Goal: Task Accomplishment & Management: Manage account settings

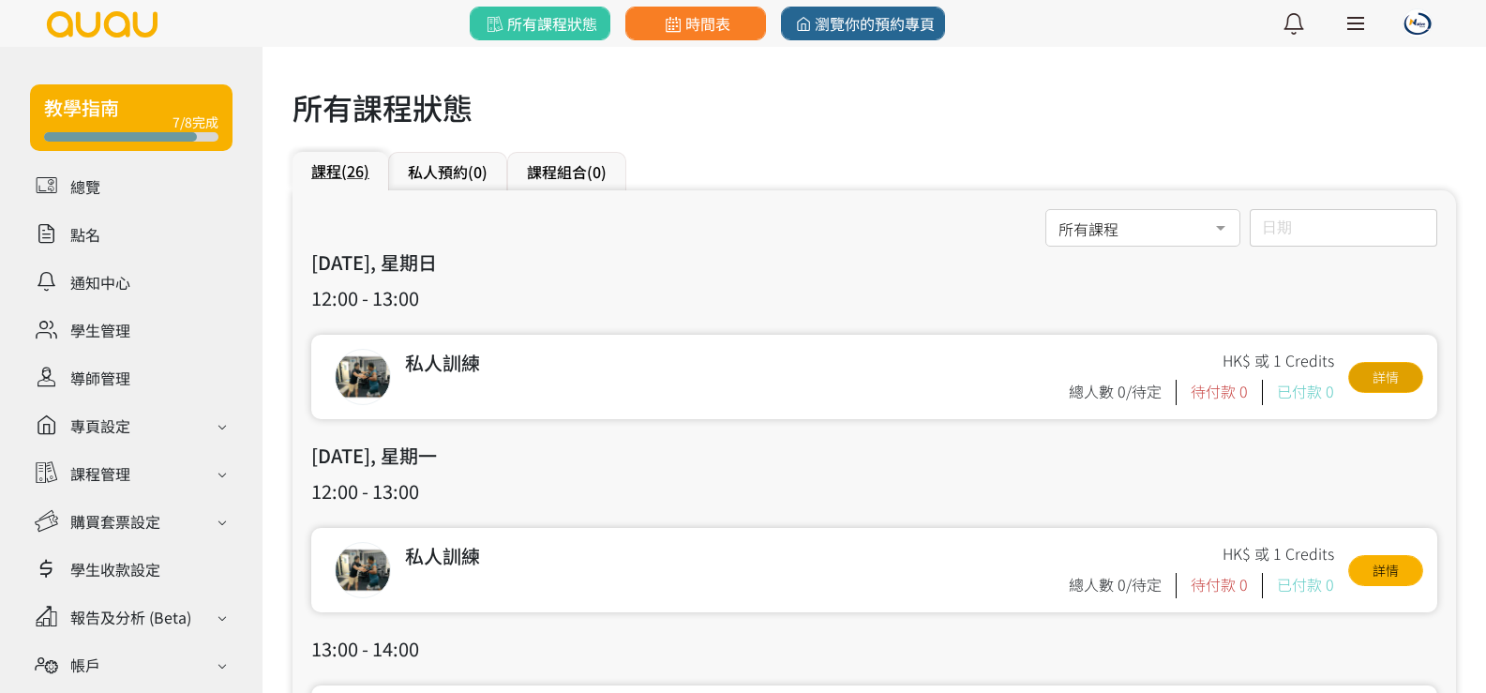
click at [1409, 377] on link "詳情" at bounding box center [1385, 377] width 75 height 31
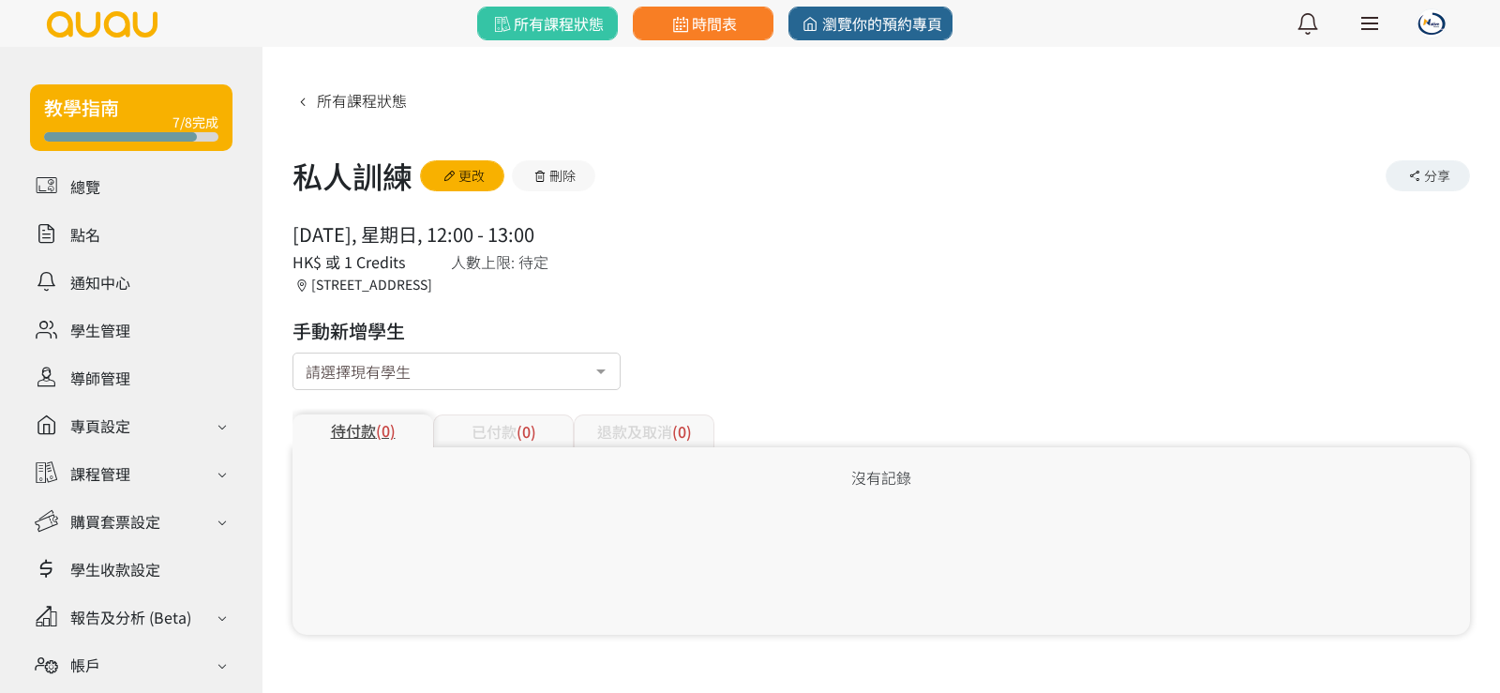
click at [529, 359] on div "請選擇現有學生" at bounding box center [456, 370] width 328 height 37
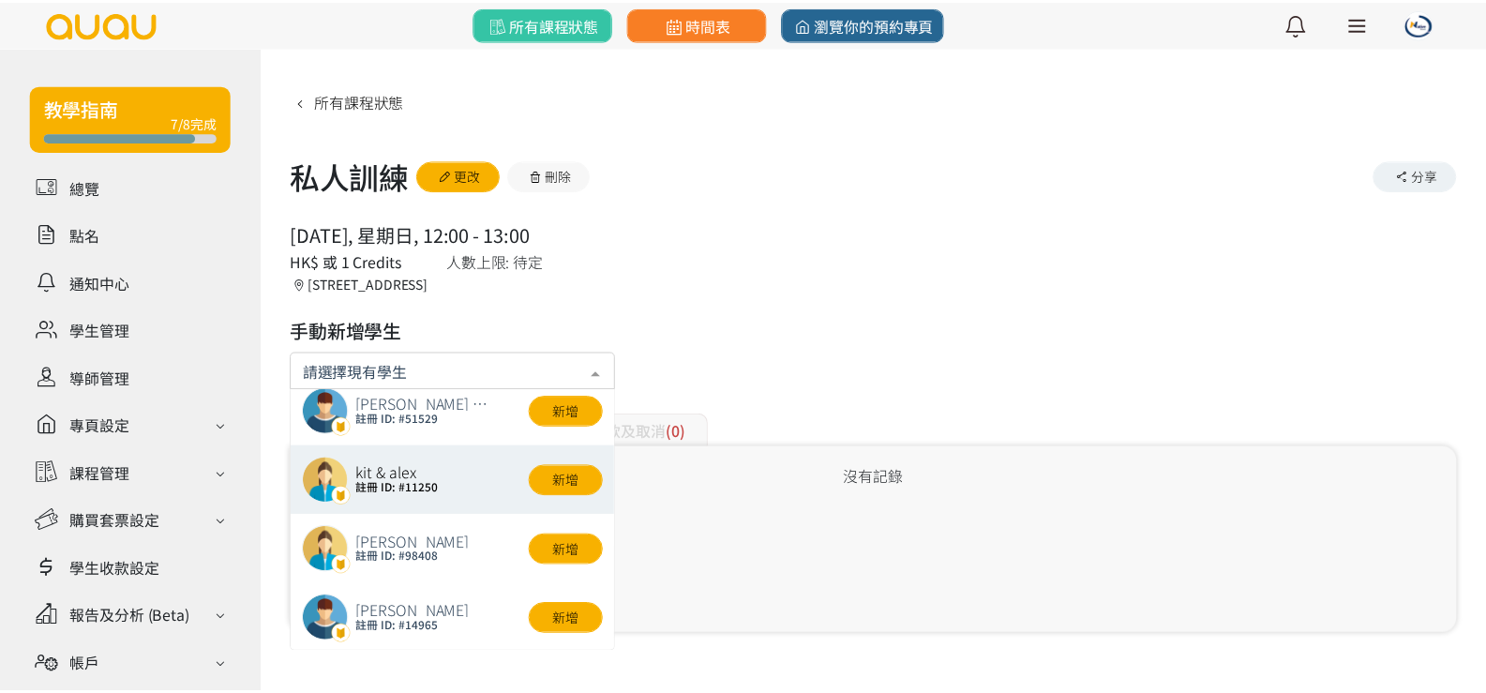
scroll to position [94, 0]
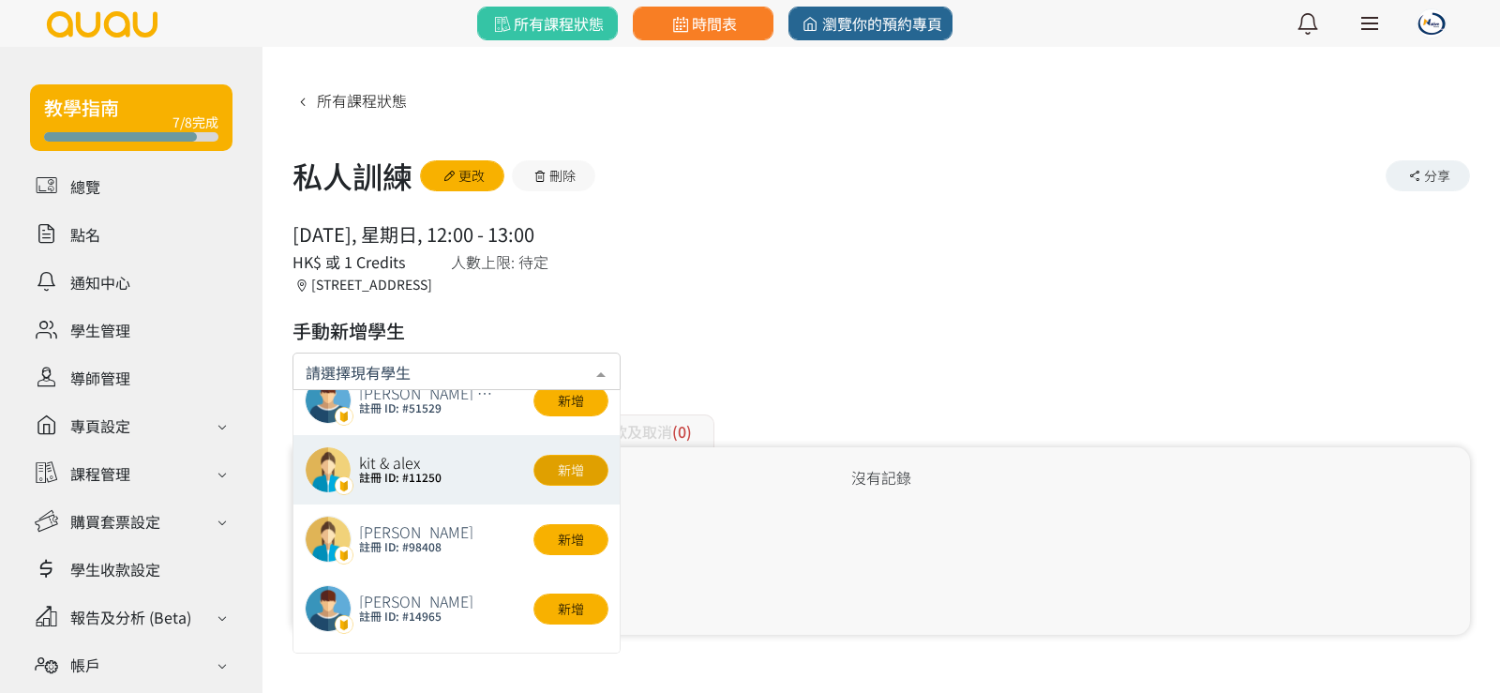
click at [550, 471] on button "新增" at bounding box center [570, 470] width 75 height 31
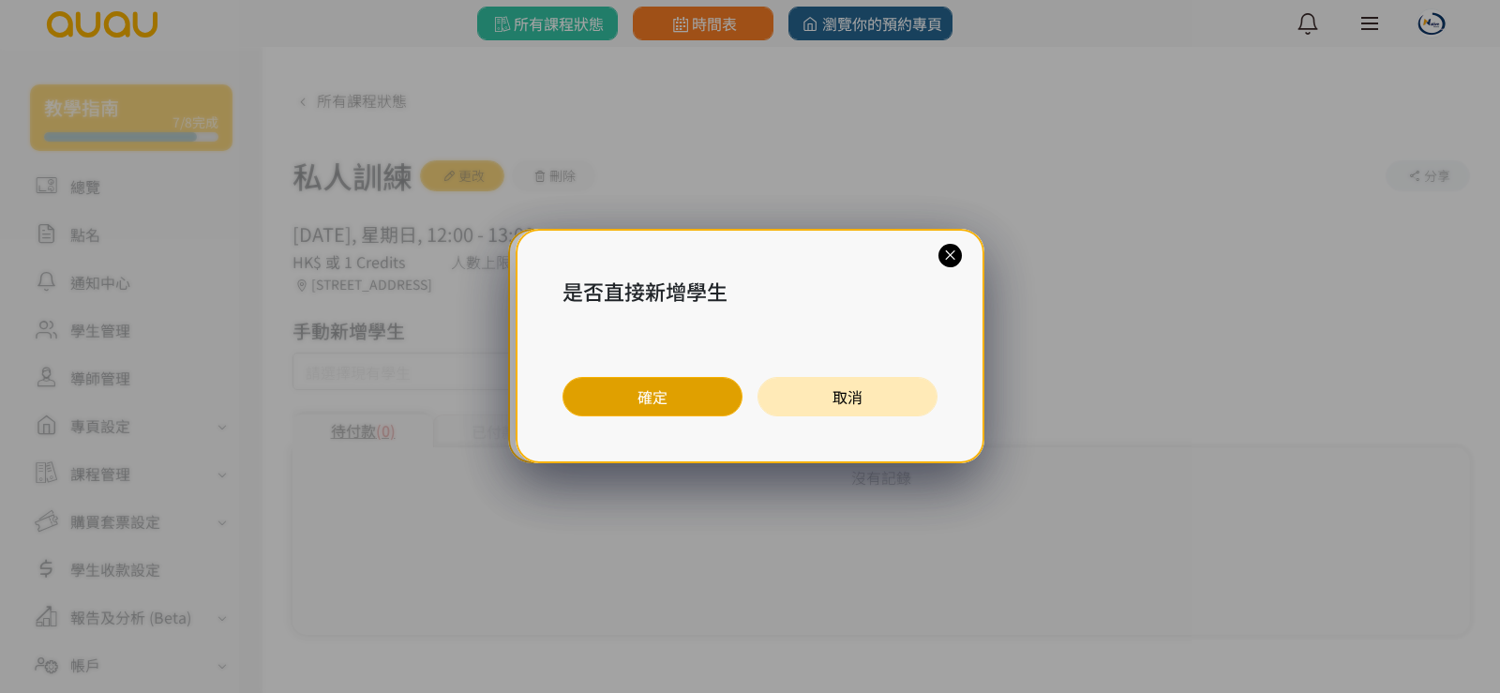
click at [687, 391] on button "確定" at bounding box center [652, 396] width 180 height 39
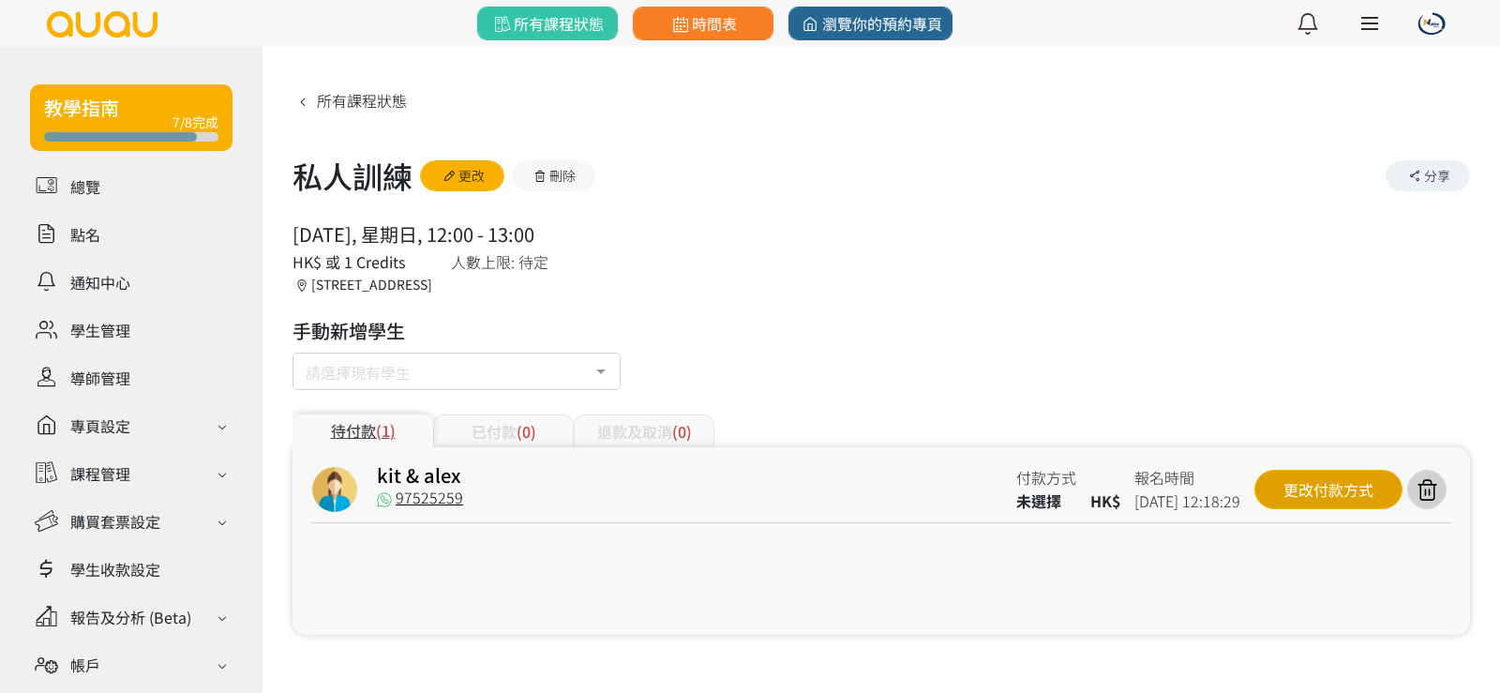
click at [1344, 498] on div "更改付款方式" at bounding box center [1328, 489] width 148 height 39
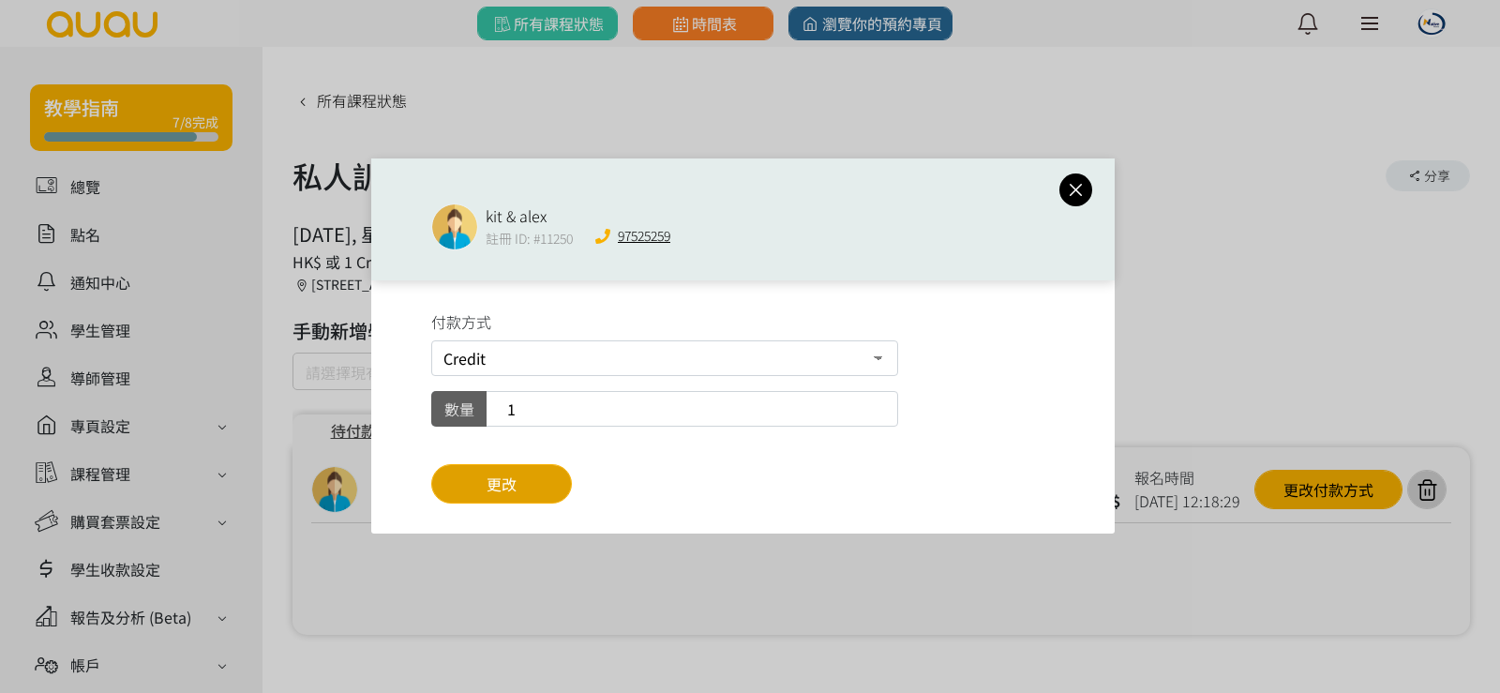
click at [551, 496] on button "更改" at bounding box center [501, 483] width 141 height 39
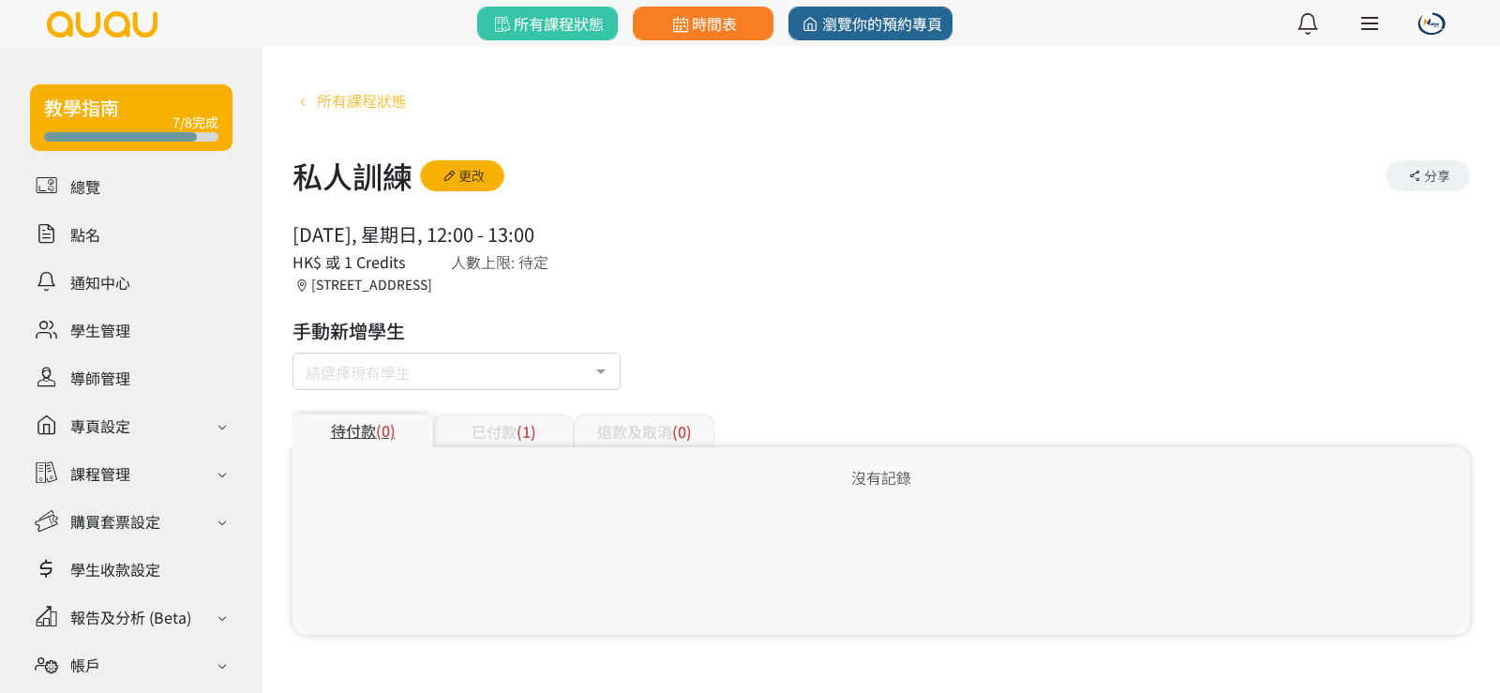
click at [379, 97] on span "所有課程狀態" at bounding box center [362, 100] width 90 height 22
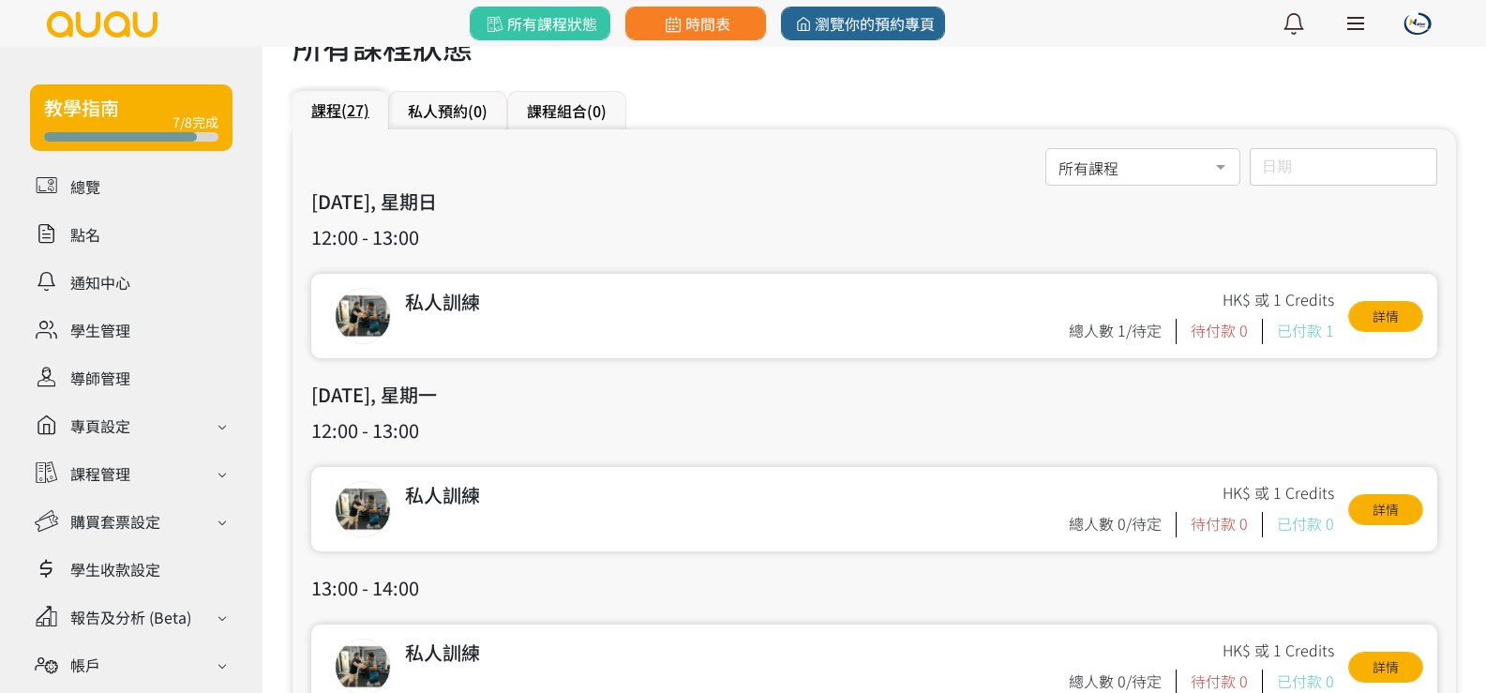
scroll to position [94, 0]
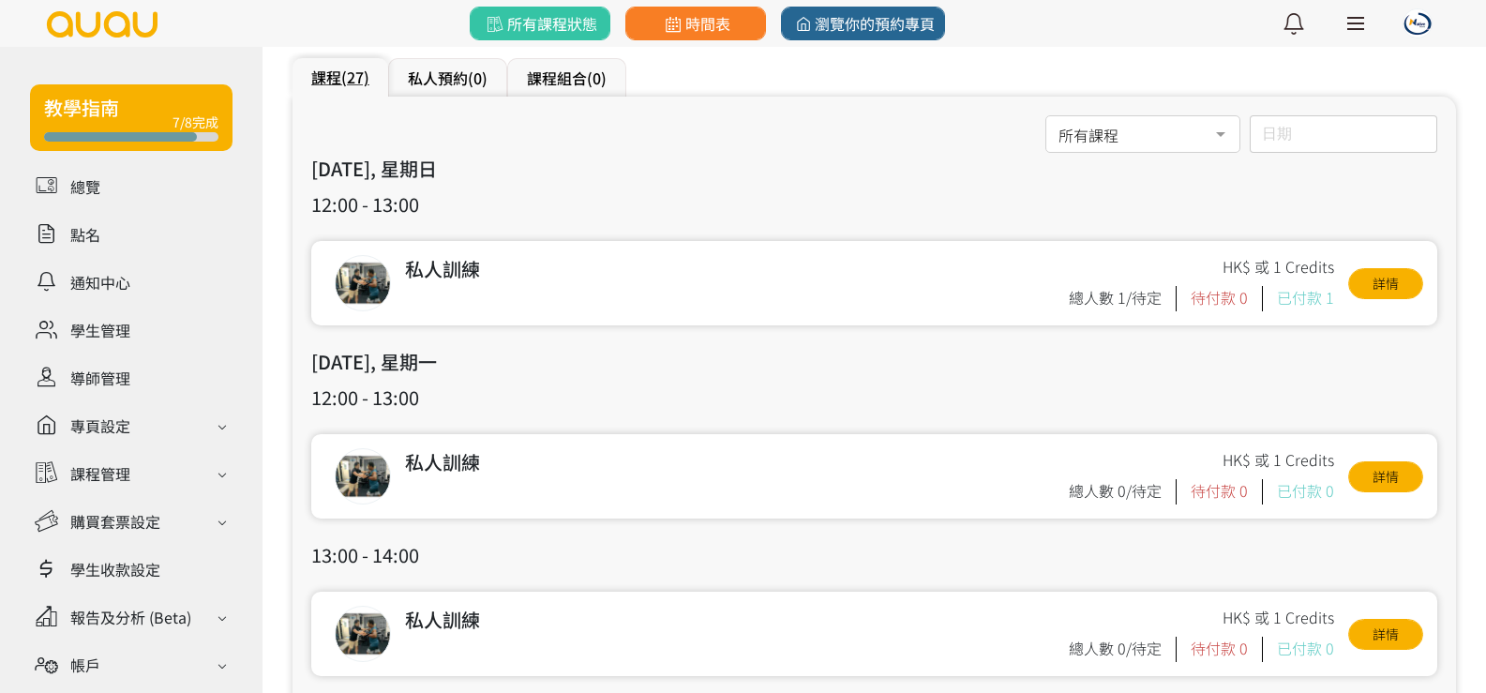
drag, startPoint x: 996, startPoint y: 647, endPoint x: 1009, endPoint y: 634, distance: 18.6
click at [997, 648] on div "私人訓練 HK$ 或 1 Credits 總人數 0/待定 待付款 0 已付款 0 詳情" at bounding box center [874, 633] width 1126 height 84
